Goal: Task Accomplishment & Management: Use online tool/utility

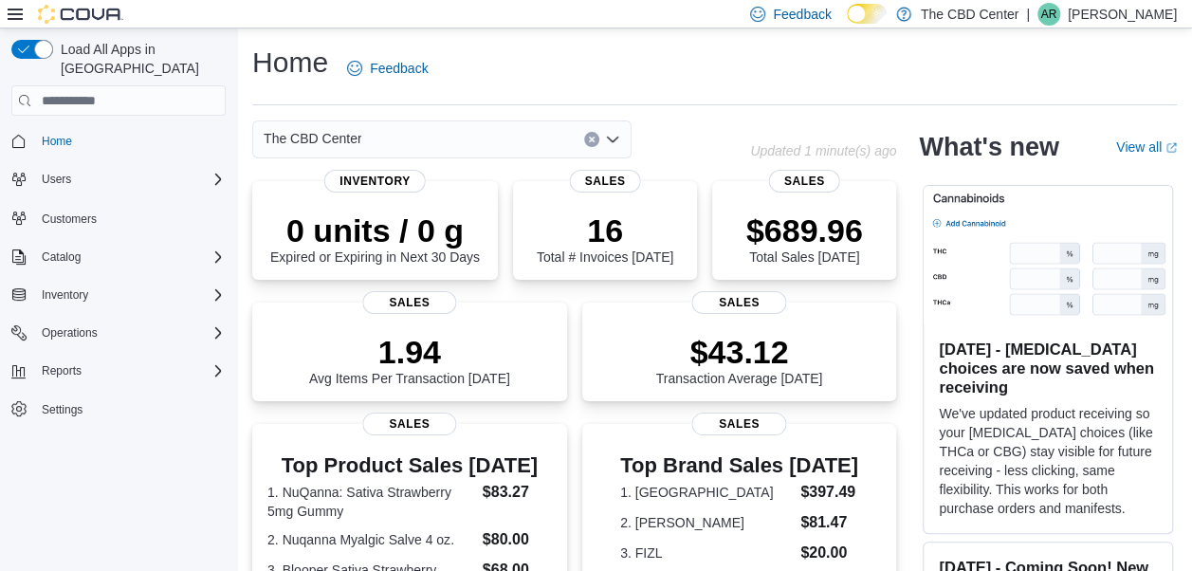
click at [615, 137] on icon "Open list of options" at bounding box center [612, 139] width 15 height 15
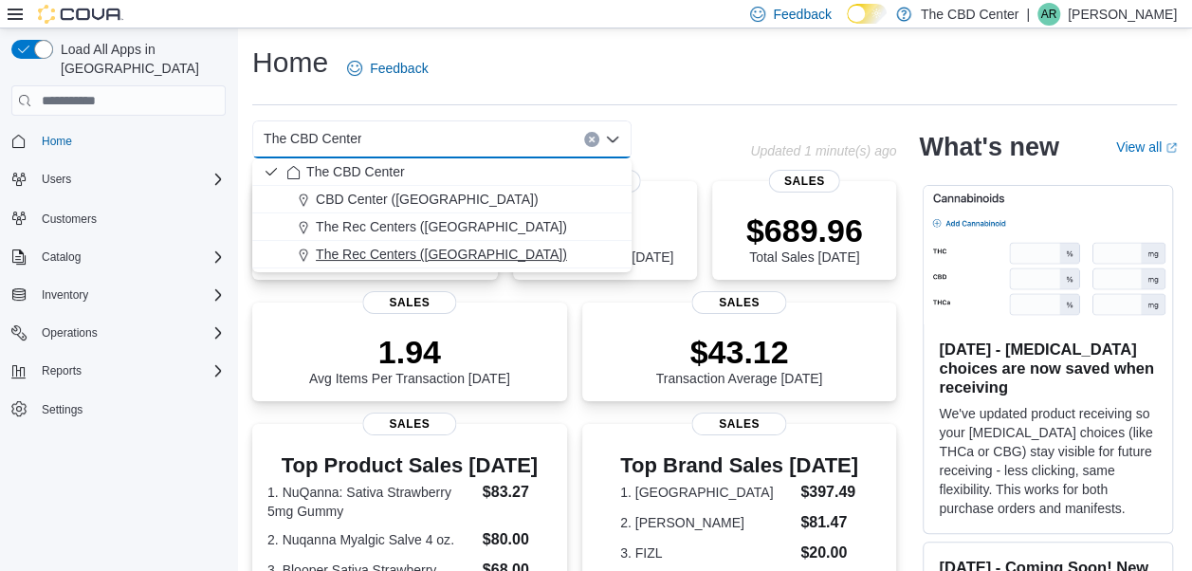
click at [486, 254] on span "The Rec Centers ([GEOGRAPHIC_DATA])" at bounding box center [441, 254] width 251 height 19
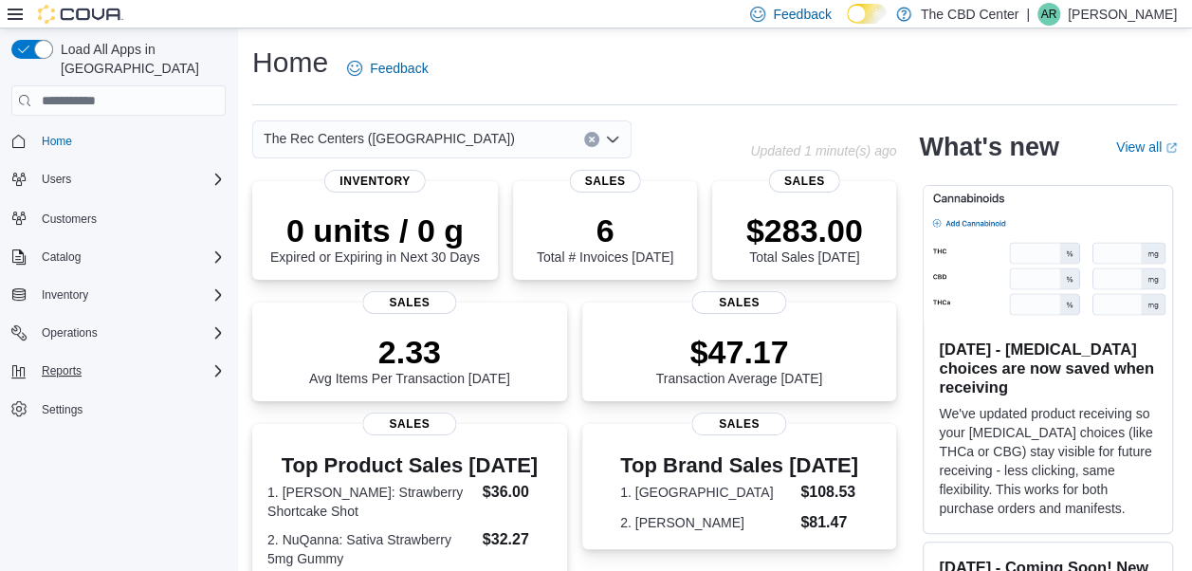
click at [213, 363] on icon "Complex example" at bounding box center [218, 370] width 15 height 15
click at [75, 413] on link "Reports" at bounding box center [54, 424] width 55 height 23
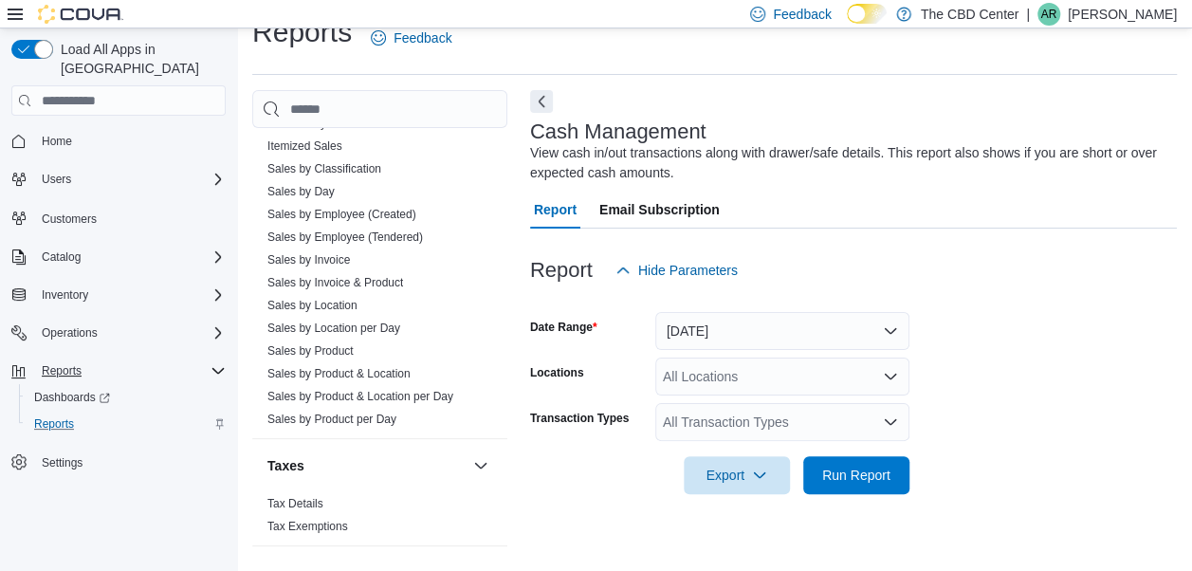
scroll to position [1290, 0]
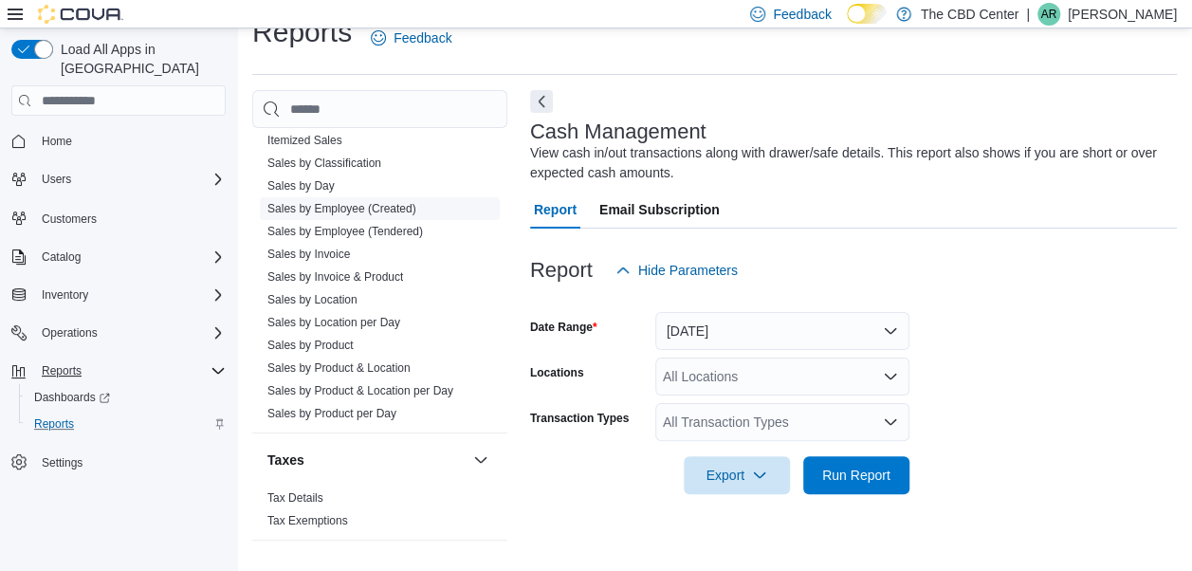
click at [329, 207] on link "Sales by Employee (Created)" at bounding box center [342, 208] width 149 height 13
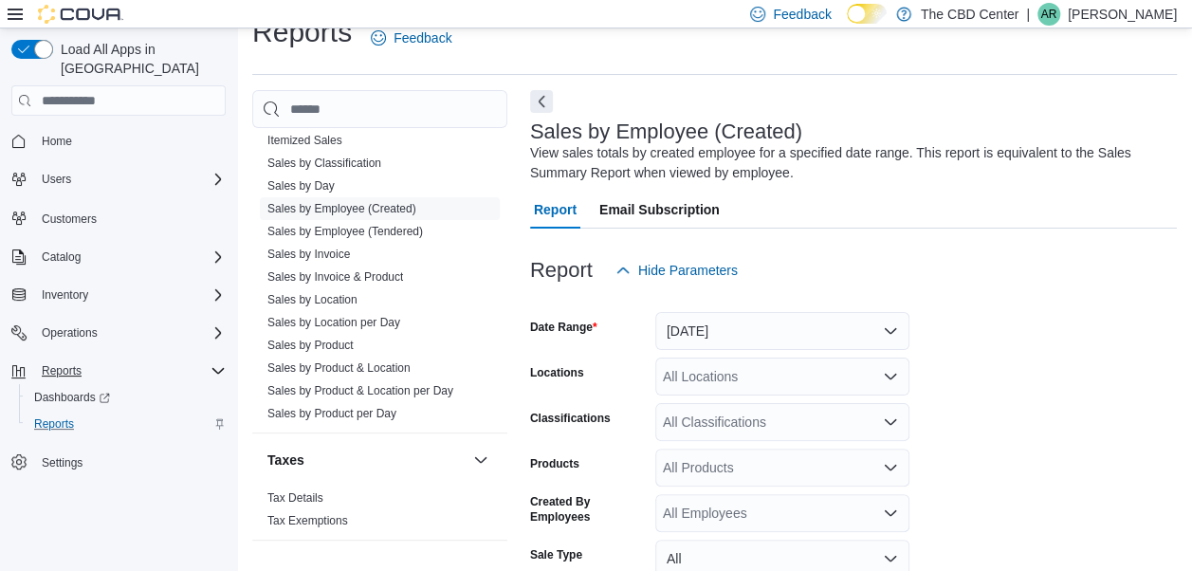
scroll to position [64, 0]
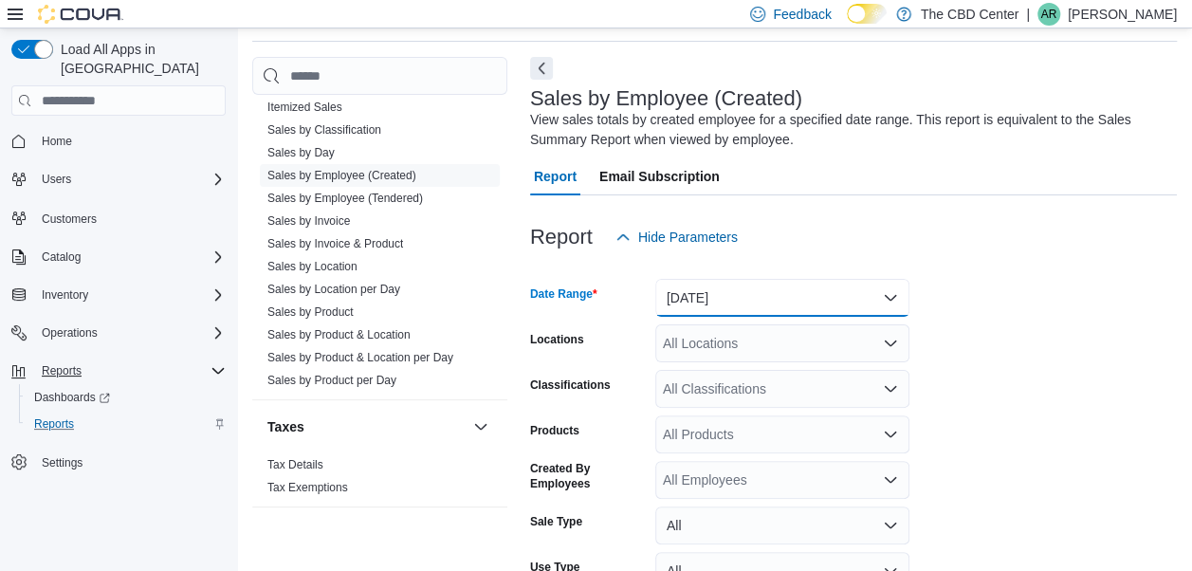
click at [821, 293] on button "[DATE]" at bounding box center [783, 298] width 254 height 38
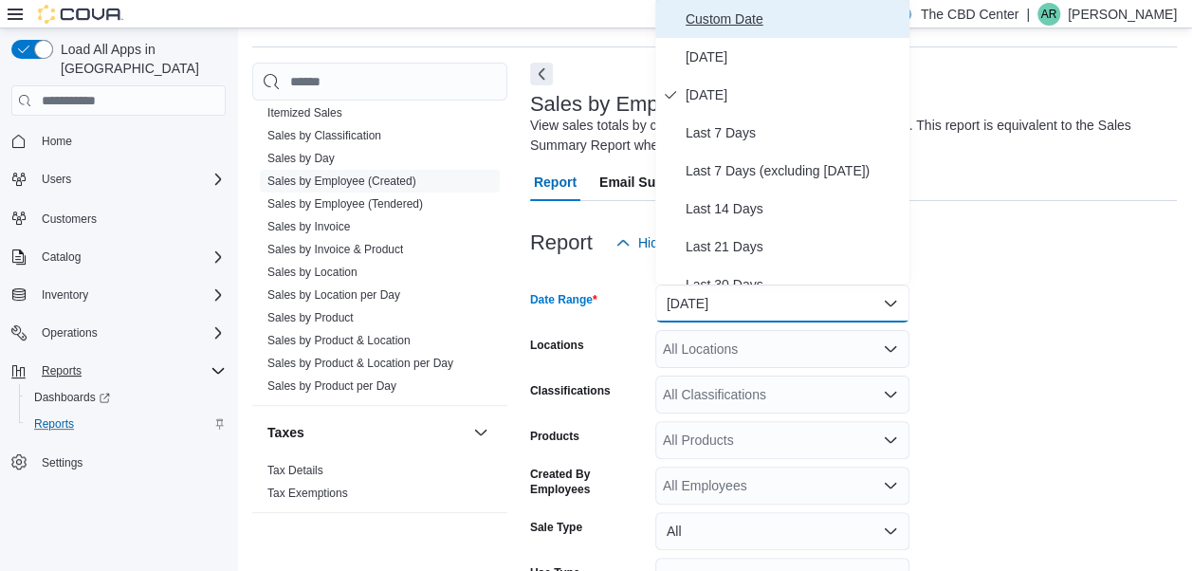
click at [732, 31] on button "Custom Date" at bounding box center [783, 19] width 254 height 38
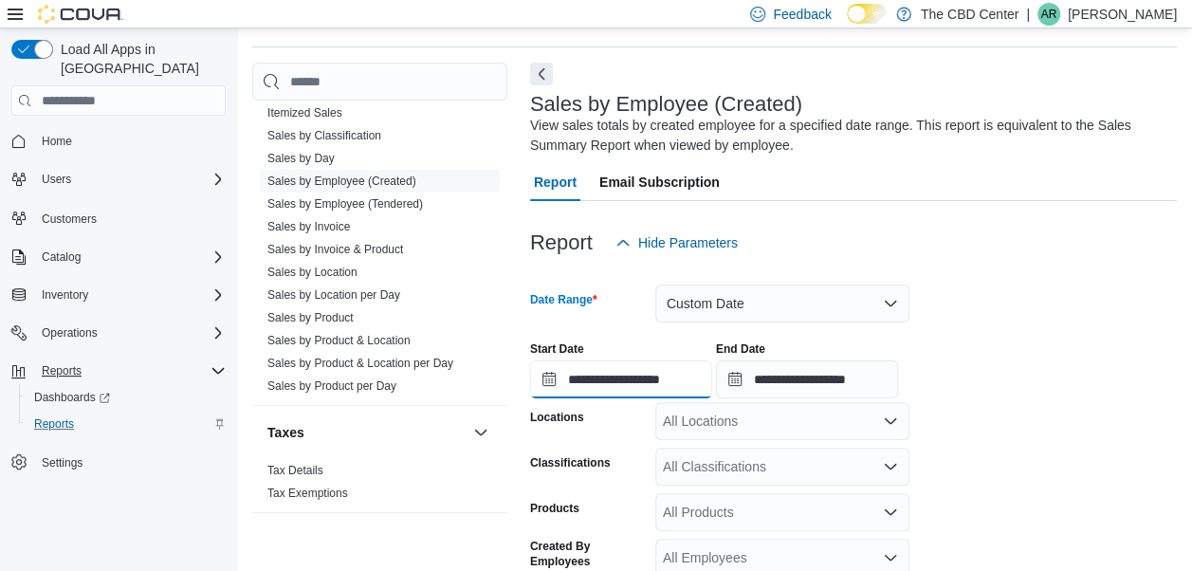
click at [598, 374] on input "**********" at bounding box center [621, 379] width 182 height 38
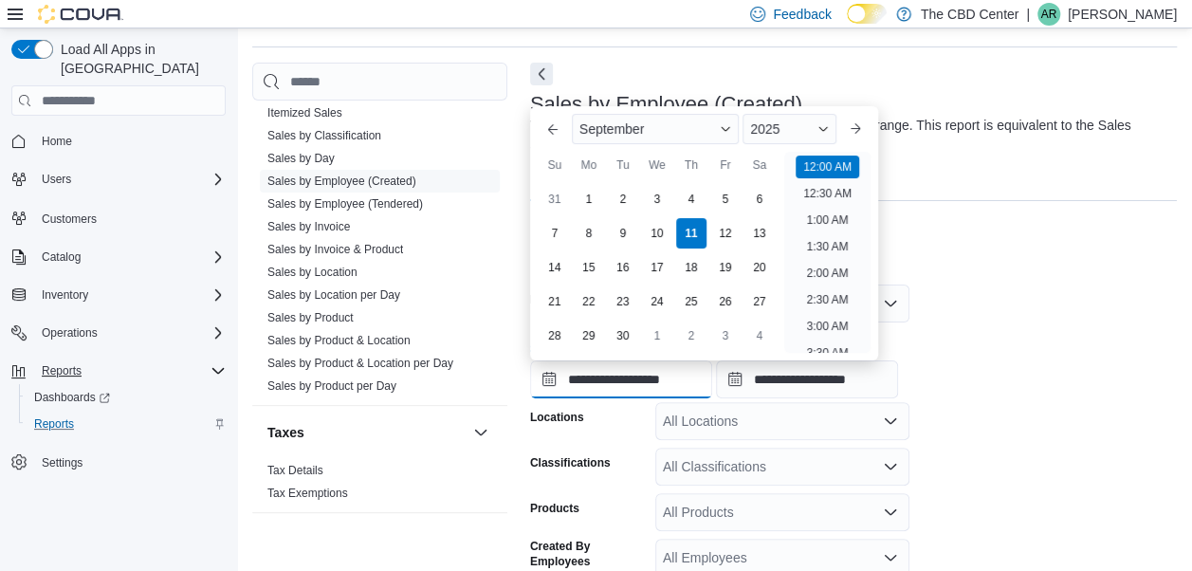
scroll to position [59, 0]
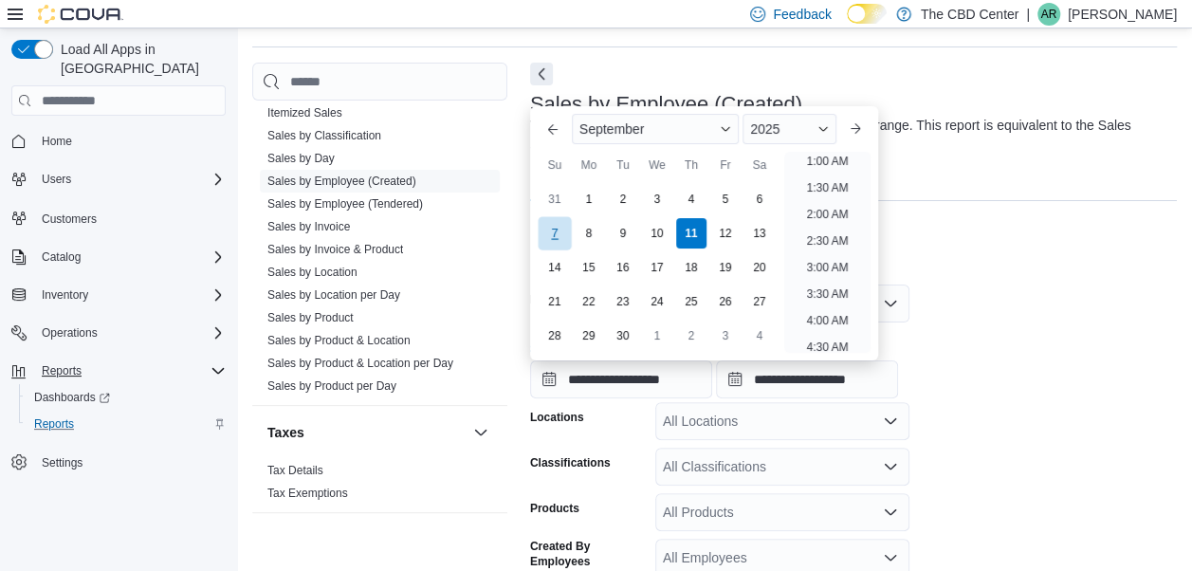
click at [556, 226] on div "7" at bounding box center [554, 232] width 33 height 33
type input "**********"
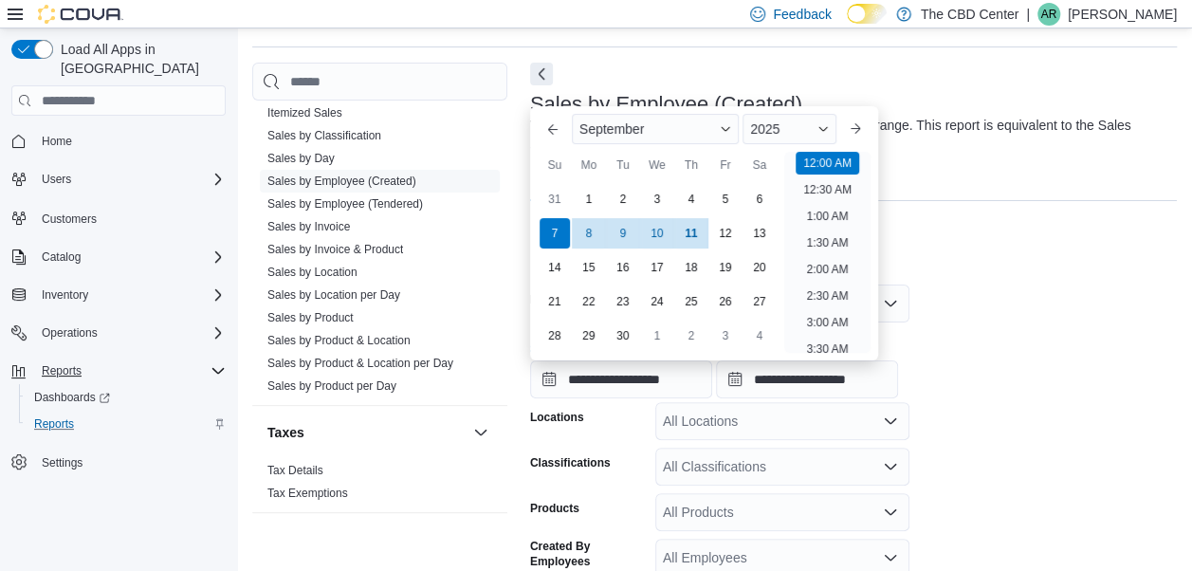
click at [1007, 430] on form "**********" at bounding box center [853, 514] width 647 height 505
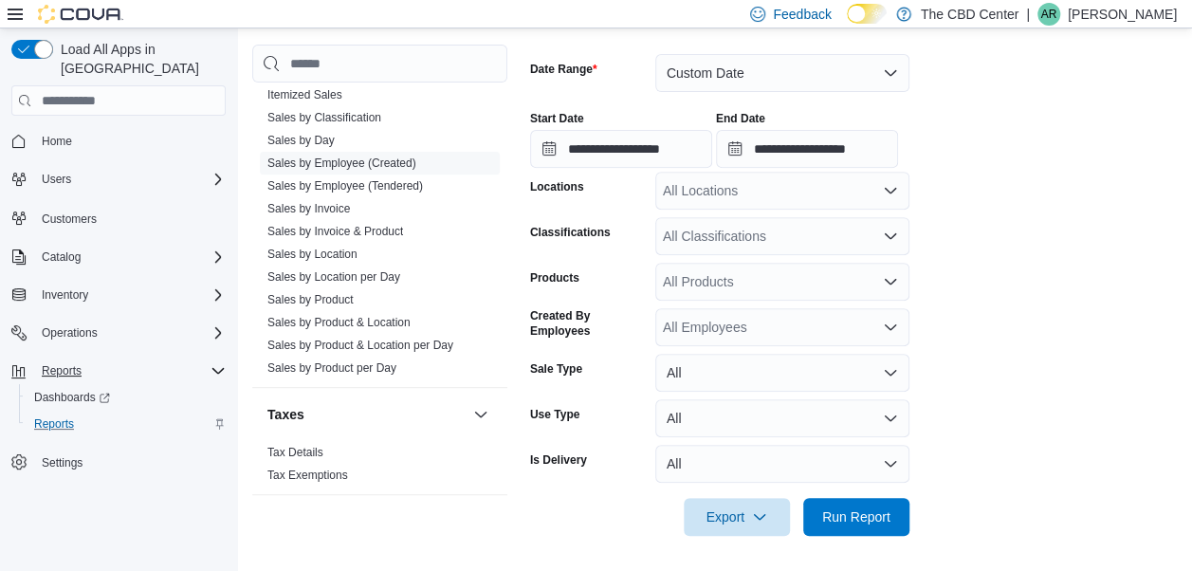
scroll to position [291, 0]
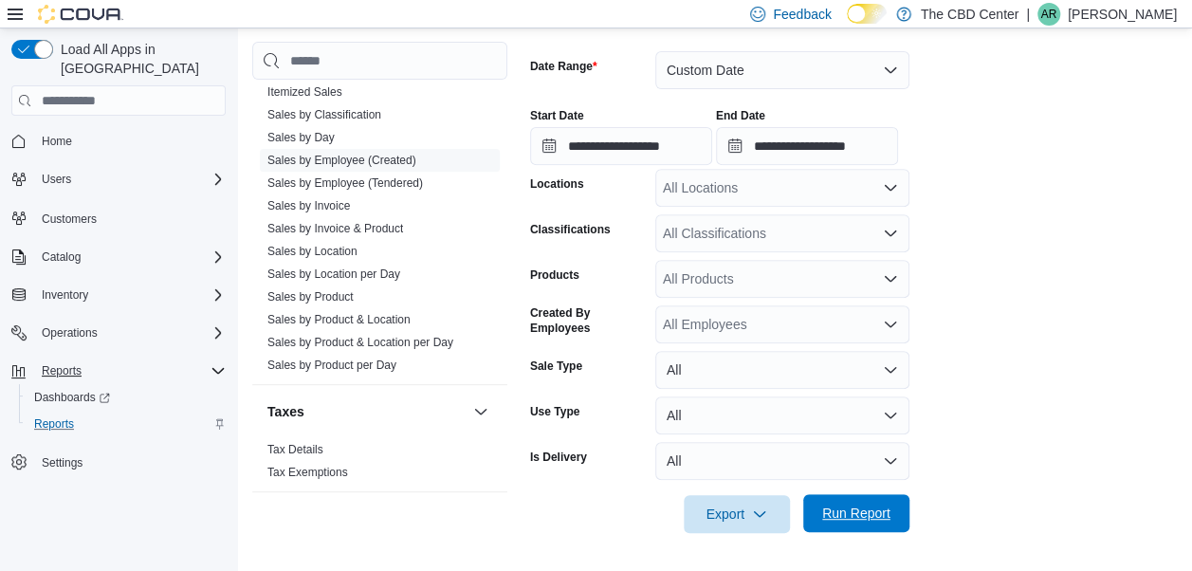
click at [886, 507] on span "Run Report" at bounding box center [856, 513] width 68 height 19
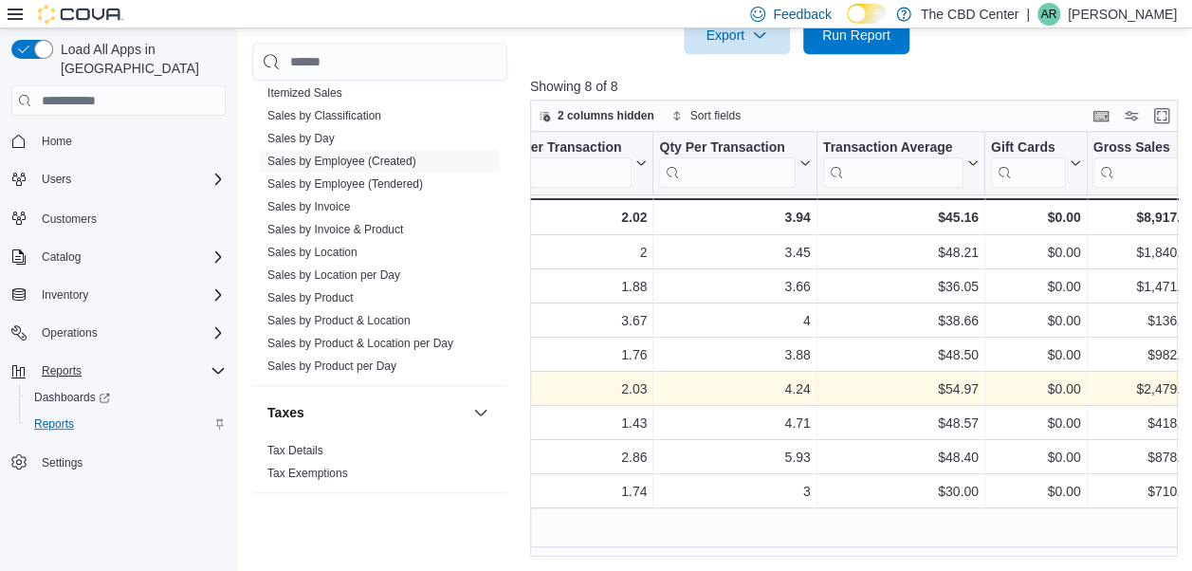
scroll to position [0, 569]
